Goal: Task Accomplishment & Management: Use online tool/utility

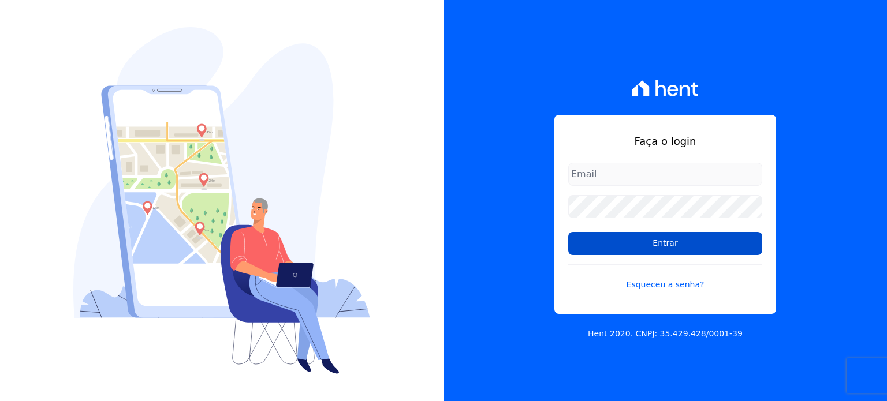
type input "financeiro@bonelliconstrutora.com.br"
click at [582, 249] on input "Entrar" at bounding box center [665, 243] width 194 height 23
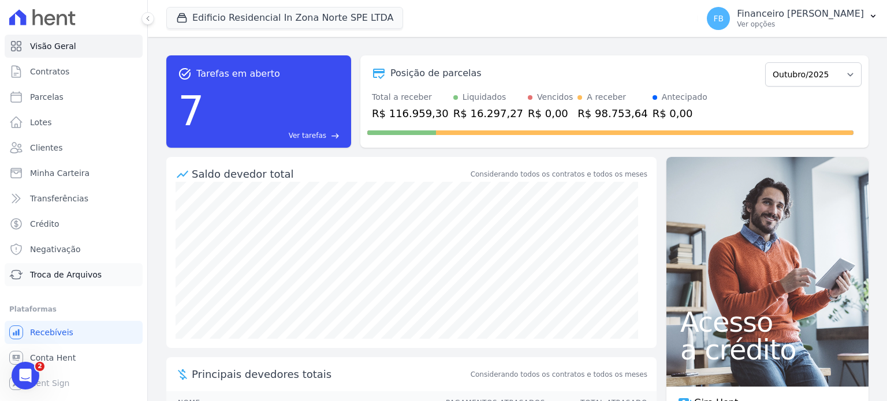
click at [88, 277] on span "Troca de Arquivos" at bounding box center [66, 275] width 72 height 12
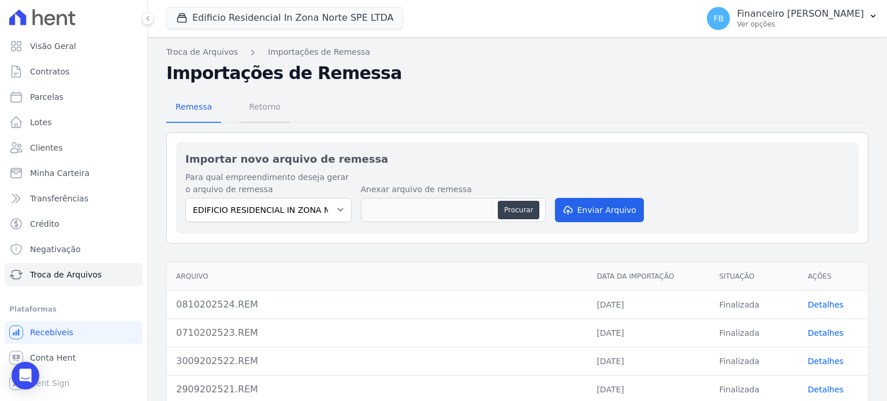
click at [268, 108] on span "Retorno" at bounding box center [265, 106] width 46 height 23
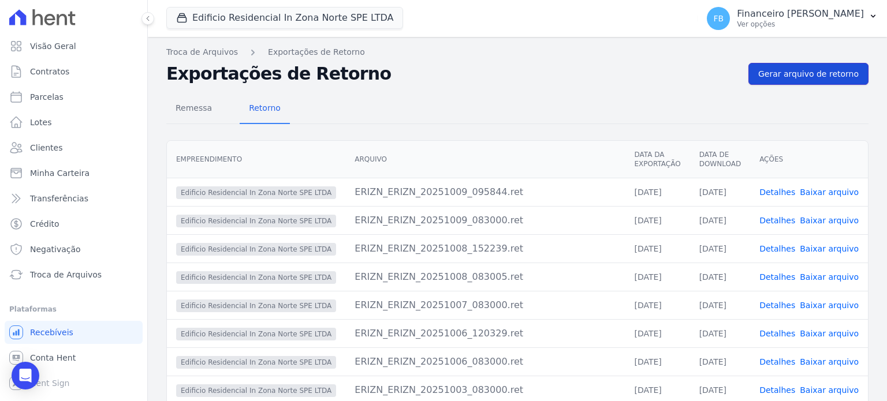
click at [841, 73] on span "Gerar arquivo de retorno" at bounding box center [808, 74] width 100 height 12
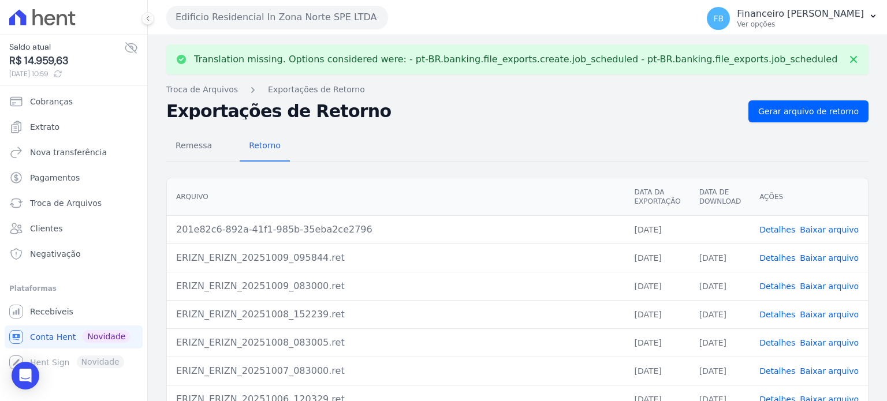
click at [839, 229] on link "Baixar arquivo" at bounding box center [829, 229] width 59 height 9
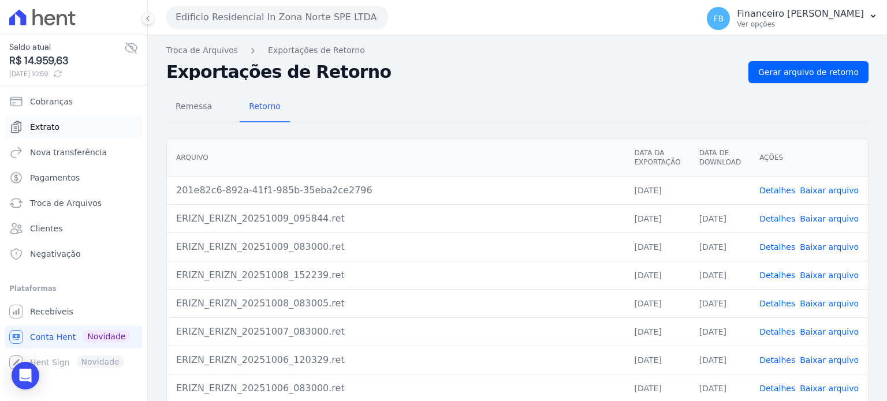
click at [68, 128] on link "Extrato" at bounding box center [74, 126] width 138 height 23
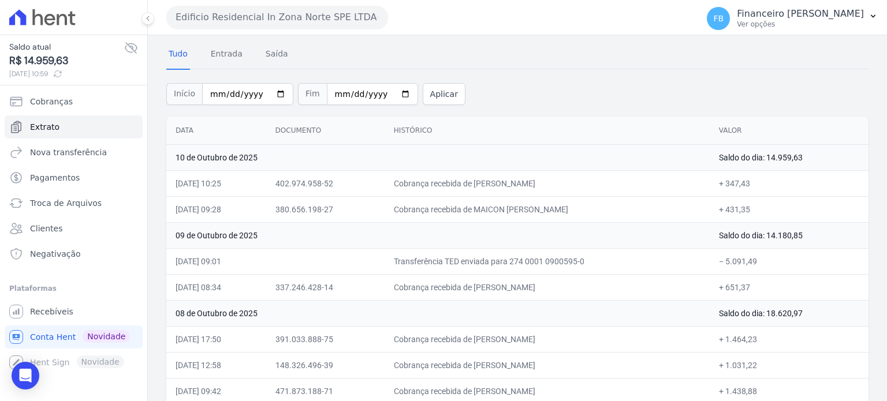
scroll to position [58, 0]
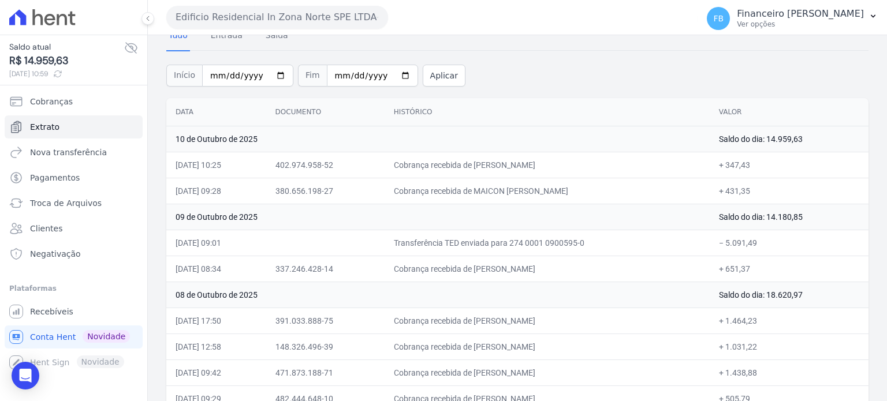
click at [306, 10] on button "Edificio Residencial In Zona Norte SPE LTDA" at bounding box center [277, 17] width 222 height 23
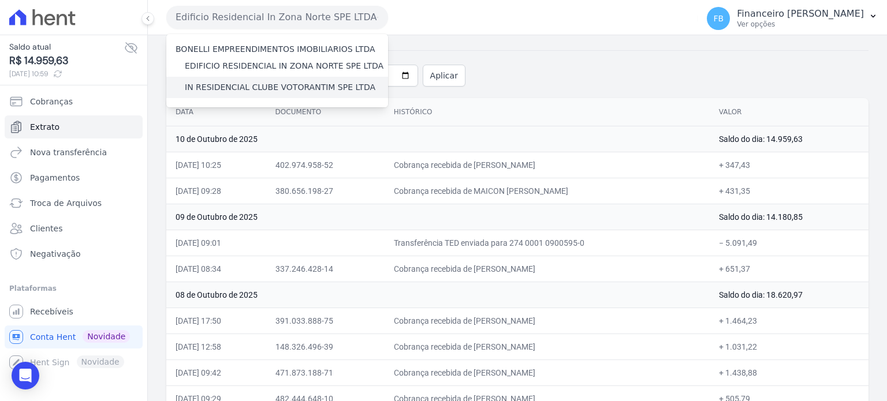
click at [219, 84] on label "IN RESIDENCIAL CLUBE VOTORANTIM SPE LTDA" at bounding box center [280, 87] width 191 height 12
click at [0, 0] on input "IN RESIDENCIAL CLUBE VOTORANTIM SPE LTDA" at bounding box center [0, 0] width 0 height 0
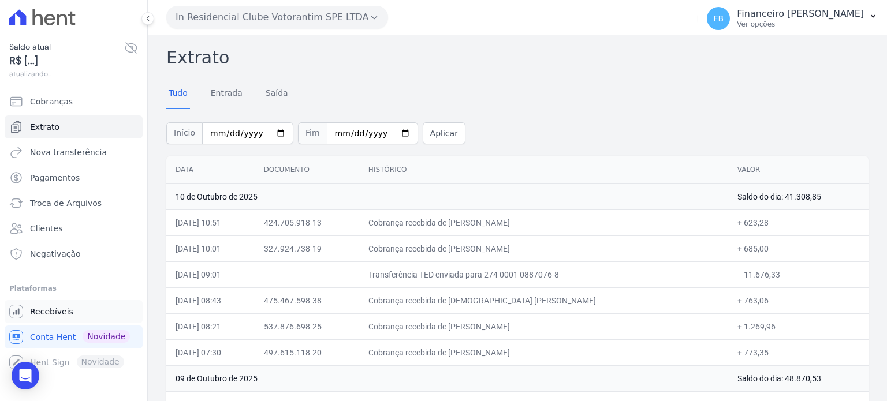
click at [57, 312] on span "Recebíveis" at bounding box center [51, 312] width 43 height 12
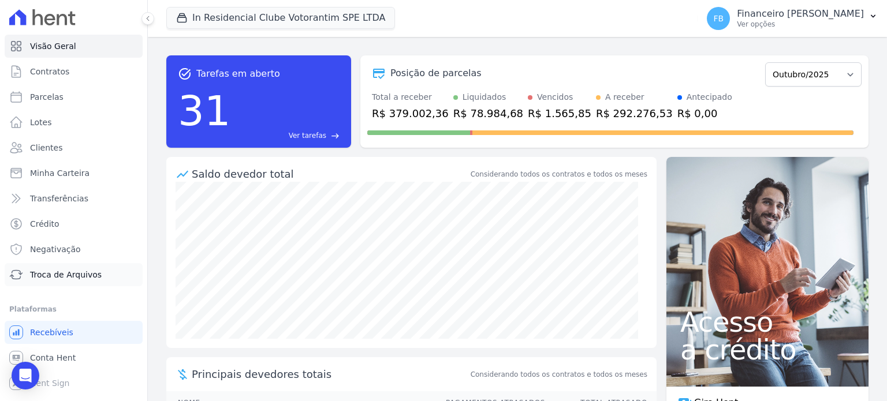
click at [62, 275] on span "Troca de Arquivos" at bounding box center [66, 275] width 72 height 12
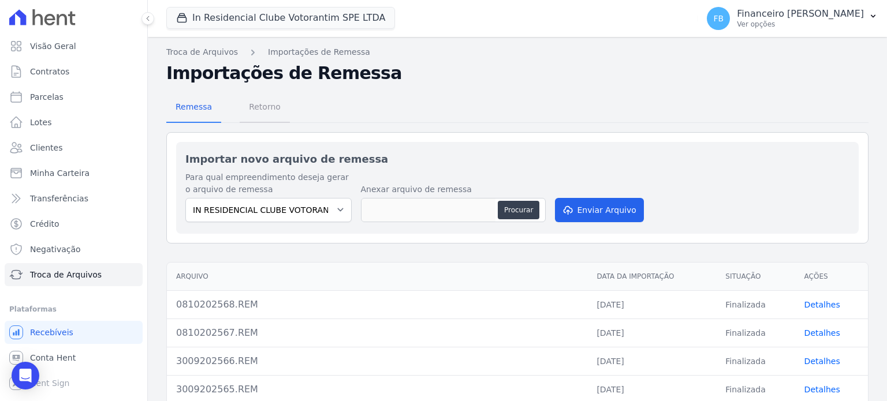
click at [263, 102] on span "Retorno" at bounding box center [265, 106] width 46 height 23
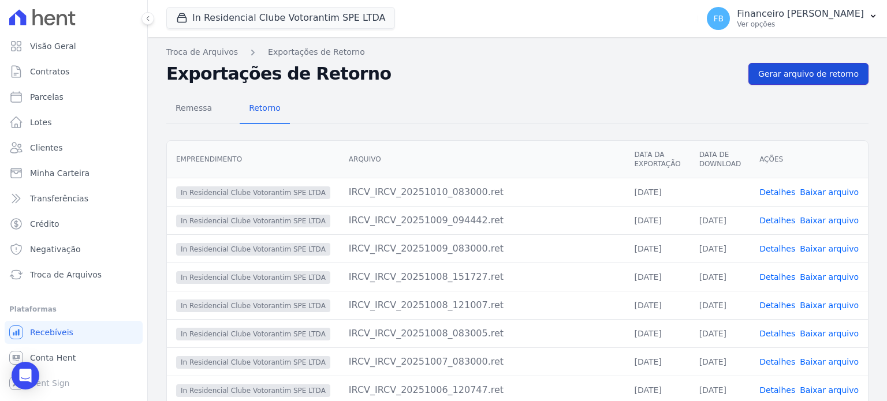
click at [804, 73] on span "Gerar arquivo de retorno" at bounding box center [808, 74] width 100 height 12
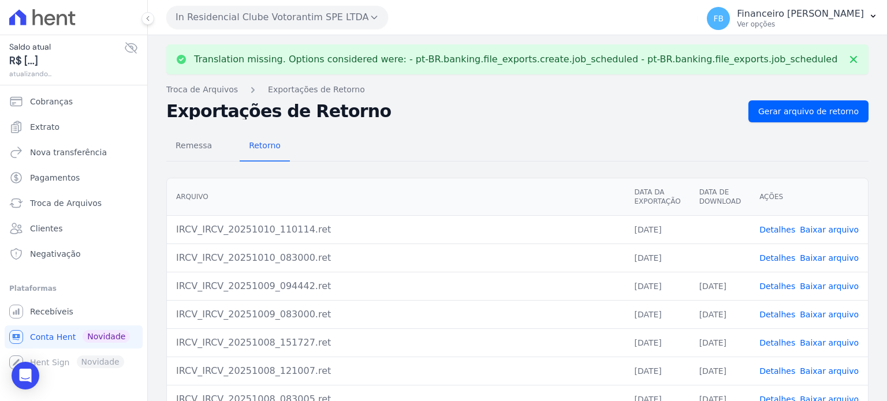
click at [837, 256] on link "Baixar arquivo" at bounding box center [829, 257] width 59 height 9
click at [846, 229] on link "Baixar arquivo" at bounding box center [829, 229] width 59 height 9
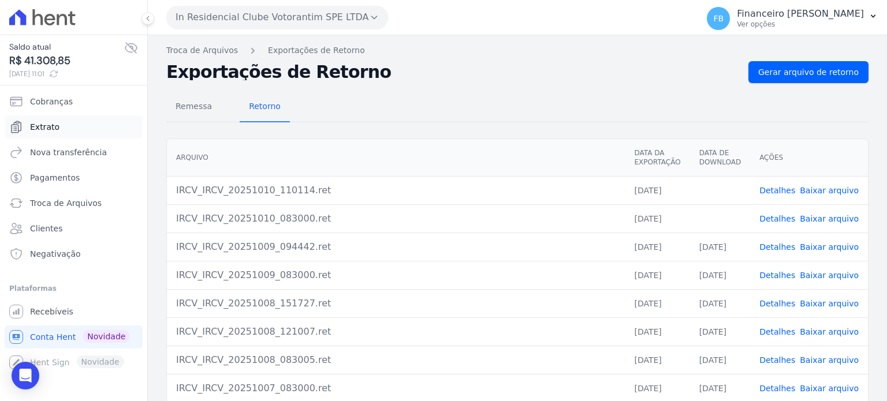
click at [44, 128] on span "Extrato" at bounding box center [44, 127] width 29 height 12
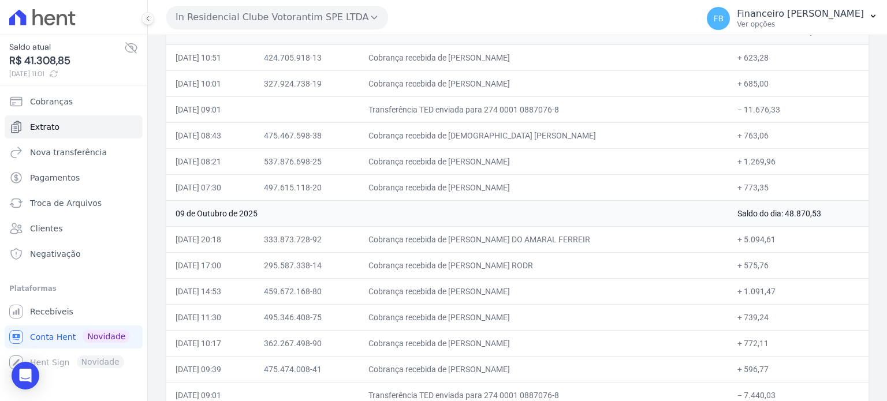
scroll to position [115, 0]
